Goal: Obtain resource: Download file/media

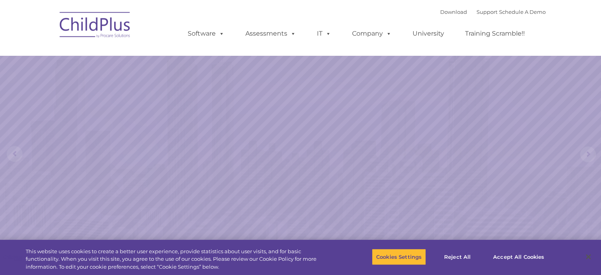
select select "MEDIUM"
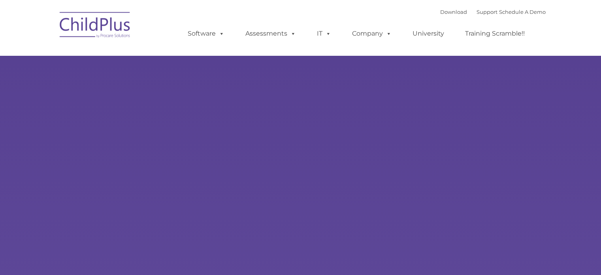
type input ""
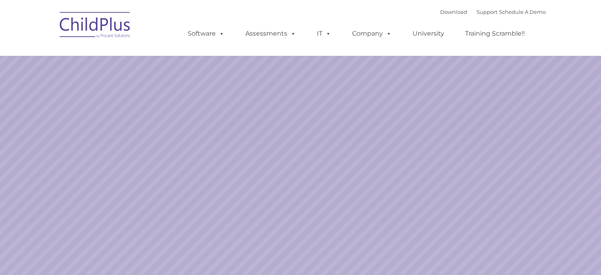
select select "MEDIUM"
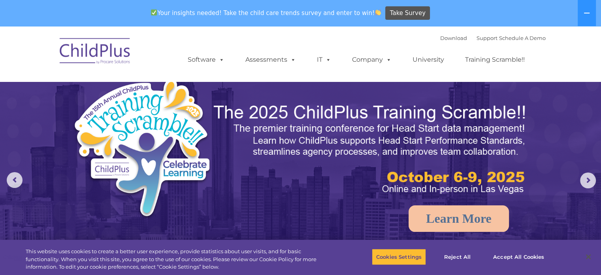
click at [103, 49] on img at bounding box center [95, 52] width 79 height 40
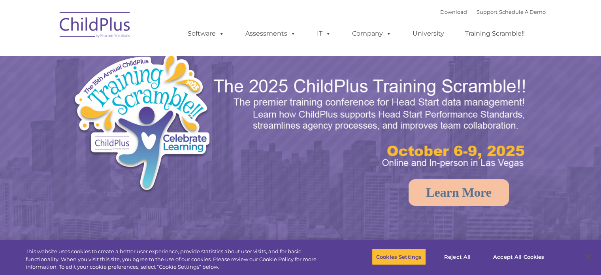
select select "MEDIUM"
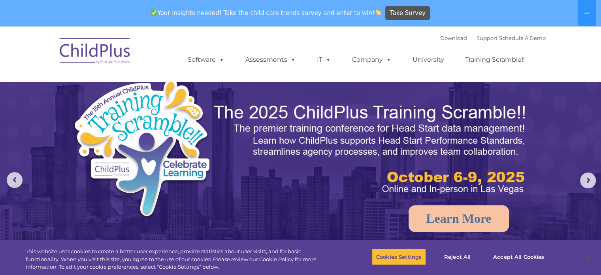
click at [417, 153] on img at bounding box center [371, 149] width 317 height 94
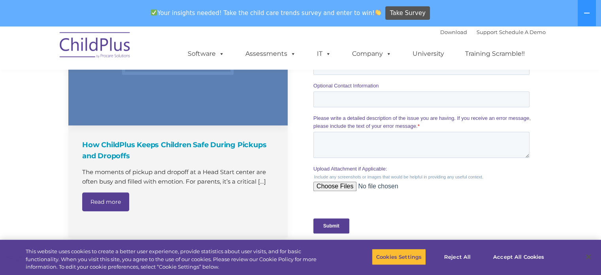
scroll to position [700, 0]
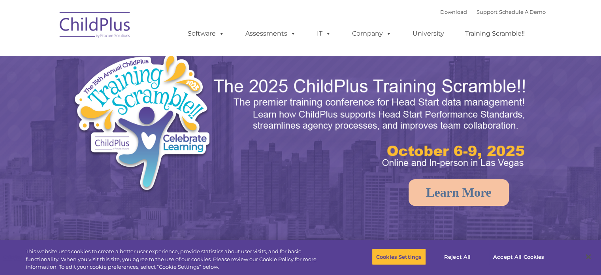
select select "MEDIUM"
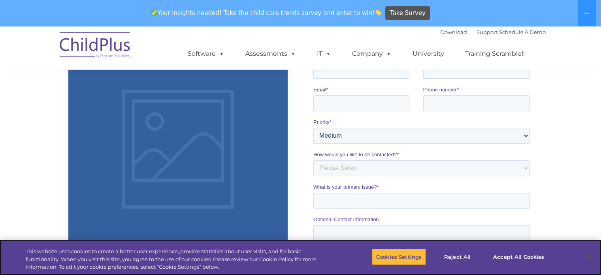
scroll to position [570, 0]
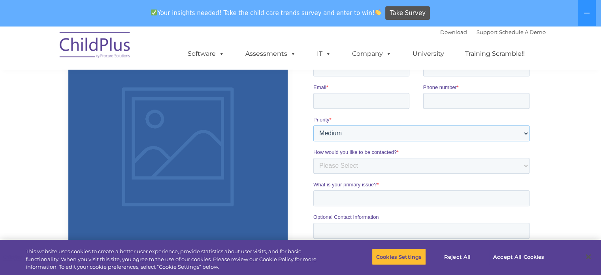
click at [368, 130] on select "Please Select Low Medium High" at bounding box center [421, 133] width 216 height 16
click at [365, 121] on label "Priority *" at bounding box center [422, 120] width 219 height 8
click at [365, 125] on select "Please Select Low Medium High" at bounding box center [421, 133] width 216 height 16
click at [379, 170] on select "Please Select Phone Email" at bounding box center [421, 166] width 216 height 16
click at [377, 152] on span "How would you like to be contacted?" at bounding box center [354, 152] width 83 height 6
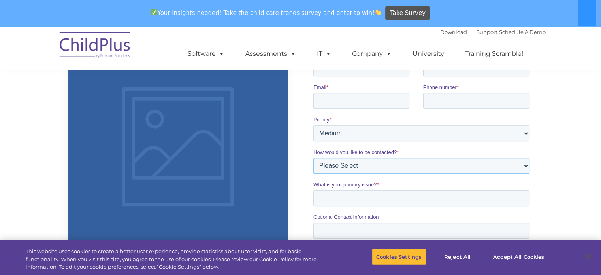
click at [377, 158] on select "Please Select Phone Email" at bounding box center [421, 166] width 216 height 16
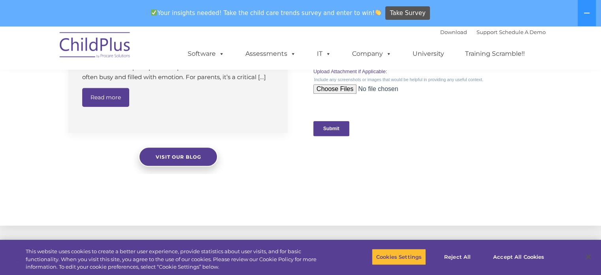
scroll to position [806, 0]
click at [115, 96] on link "Read more" at bounding box center [105, 96] width 47 height 19
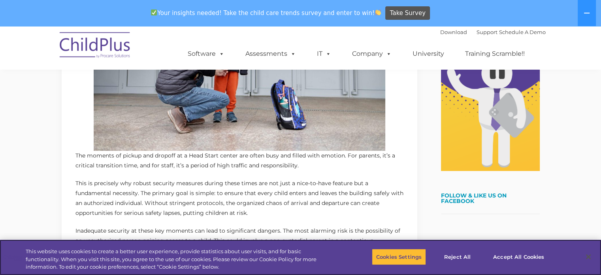
scroll to position [200, 0]
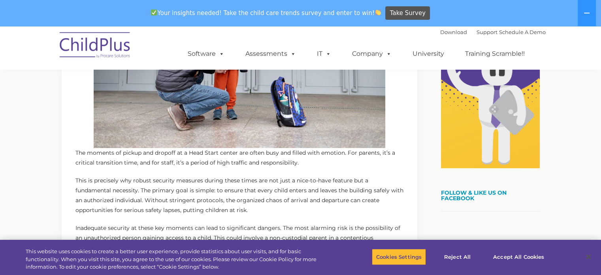
click at [453, 211] on h5 "Follow & Like Us on Facebook" at bounding box center [490, 200] width 99 height 21
click at [450, 36] on div "Download Support | Schedule A Demo " at bounding box center [493, 32] width 106 height 12
click at [449, 32] on link "Download" at bounding box center [453, 32] width 27 height 6
